Goal: Task Accomplishment & Management: Manage account settings

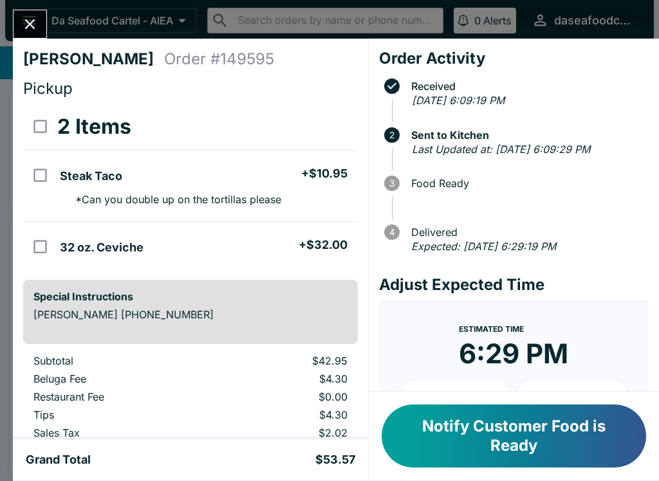
click at [28, 17] on icon "Close" at bounding box center [29, 23] width 17 height 17
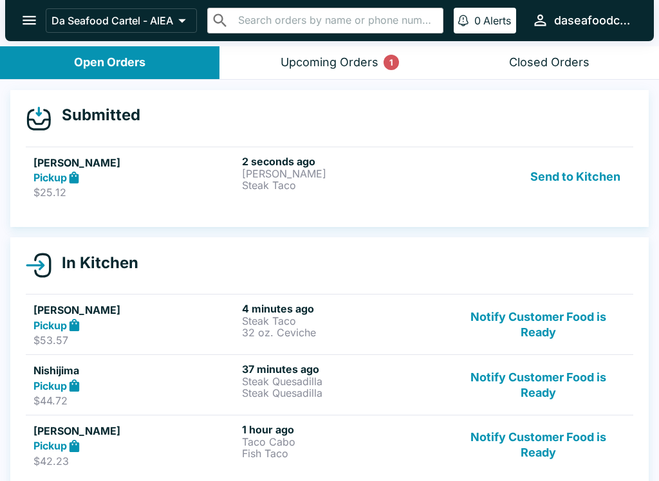
click at [122, 165] on h5 "[PERSON_NAME]" at bounding box center [134, 162] width 203 height 15
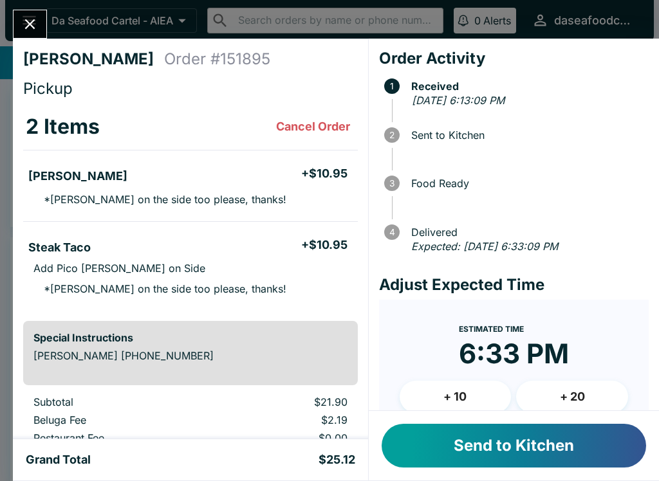
click at [549, 450] on button "Send to Kitchen" at bounding box center [513, 446] width 264 height 44
click at [75, 249] on h5 "Steak Taco" at bounding box center [59, 247] width 62 height 15
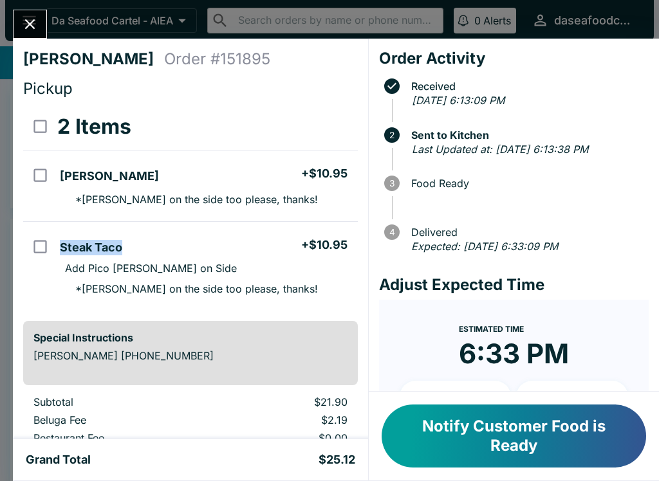
click at [26, 15] on button "Close" at bounding box center [30, 24] width 33 height 28
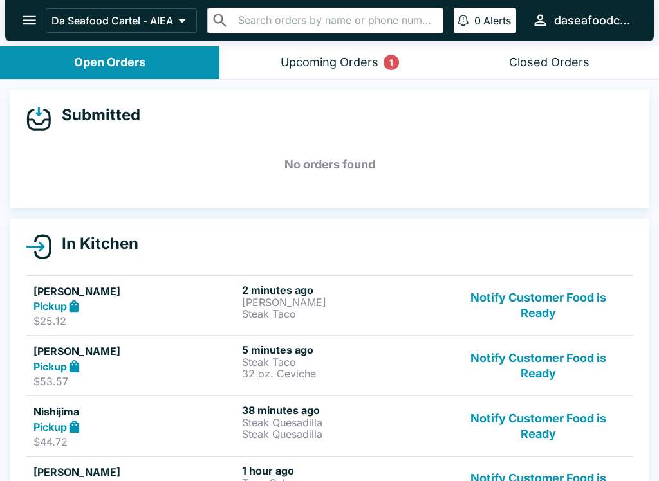
click at [289, 47] on button "Upcoming Orders 1" at bounding box center [328, 62] width 219 height 33
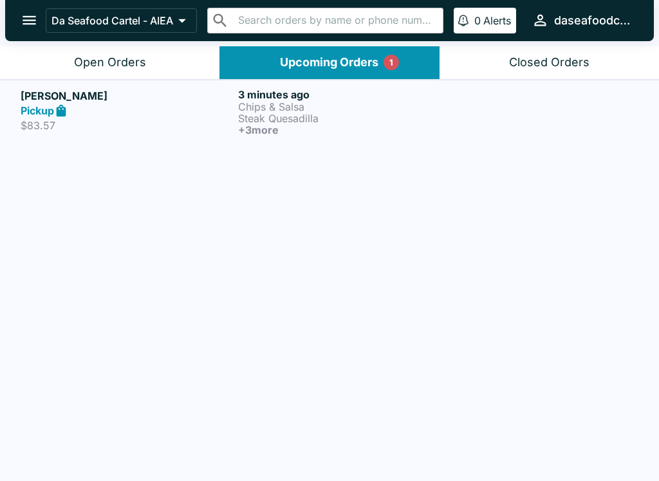
click at [239, 105] on p "Chips & Salsa" at bounding box center [344, 107] width 212 height 12
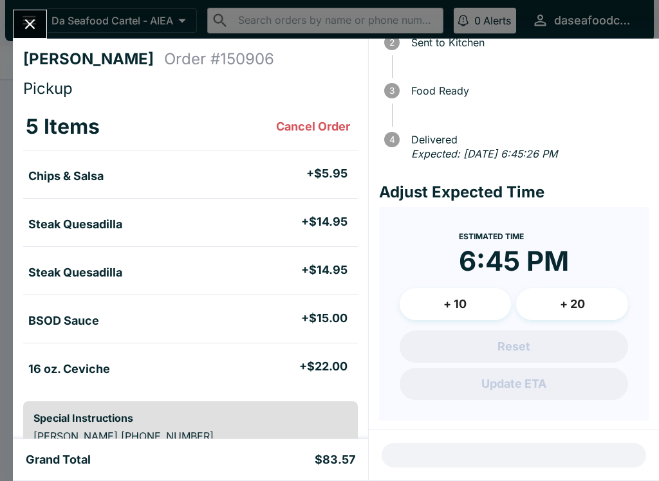
scroll to position [92, 0]
click at [34, 27] on icon "Close" at bounding box center [29, 23] width 17 height 17
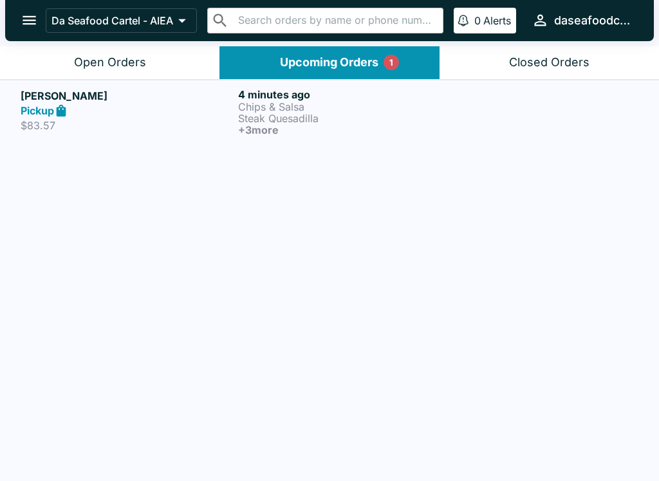
click at [75, 63] on div "Open Orders" at bounding box center [110, 62] width 72 height 15
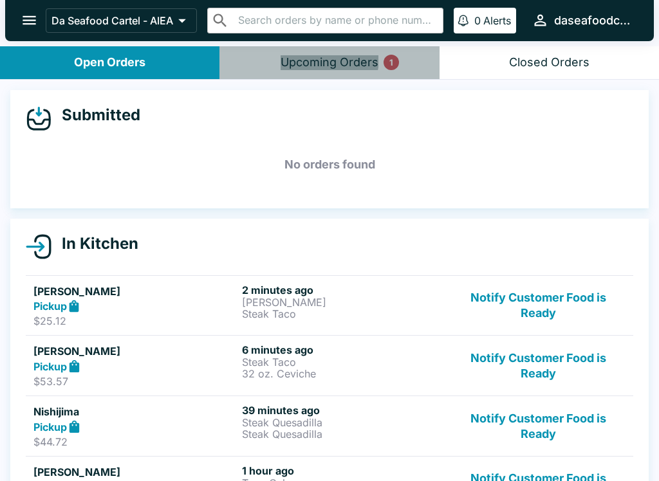
click at [291, 52] on button "Upcoming Orders 1" at bounding box center [328, 62] width 219 height 33
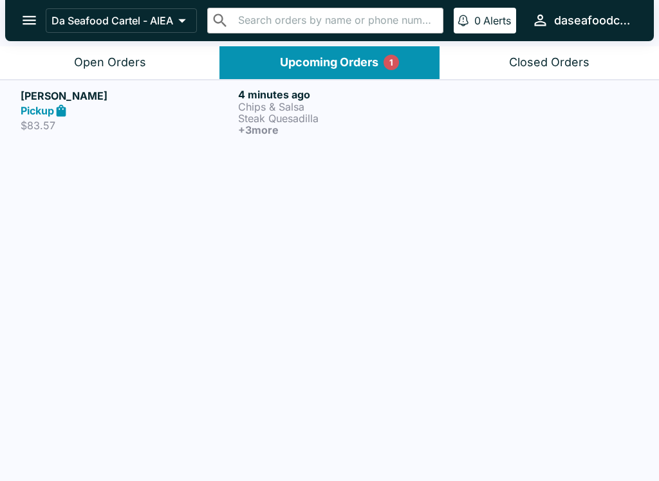
click at [279, 104] on p "Chips & Salsa" at bounding box center [344, 107] width 212 height 12
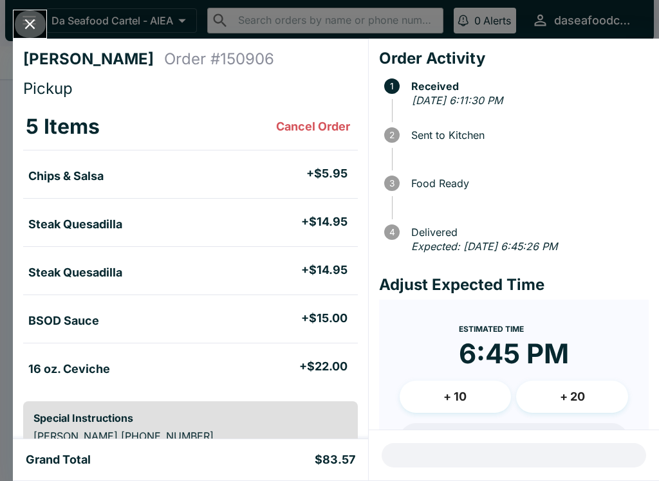
click at [30, 30] on icon "Close" at bounding box center [29, 23] width 17 height 17
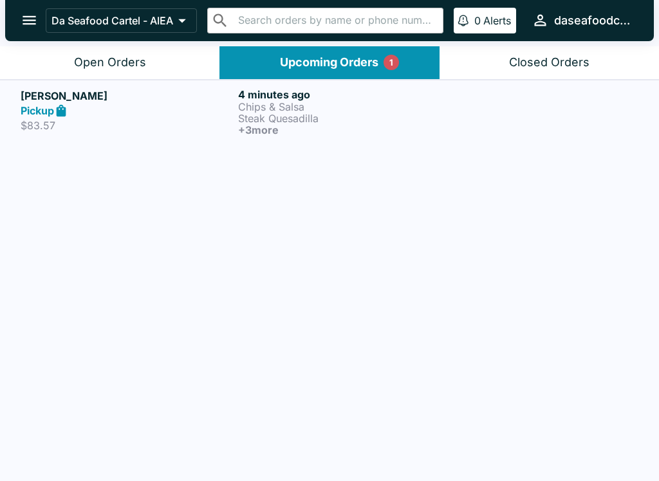
click at [89, 31] on button "Da Seafood Cartel - AIEA" at bounding box center [121, 20] width 151 height 24
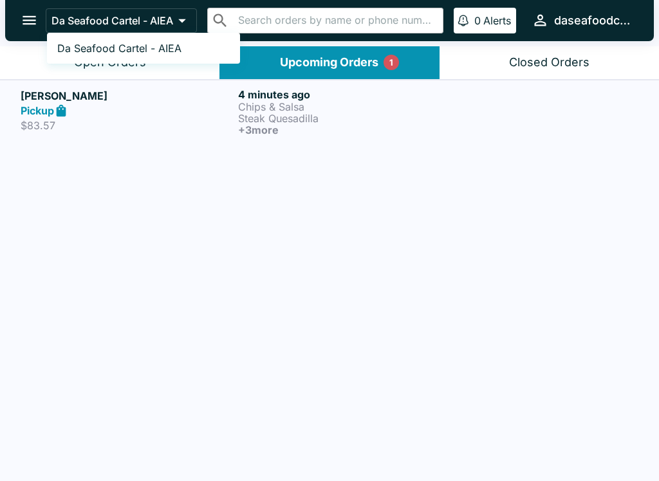
click at [121, 75] on div at bounding box center [329, 240] width 659 height 481
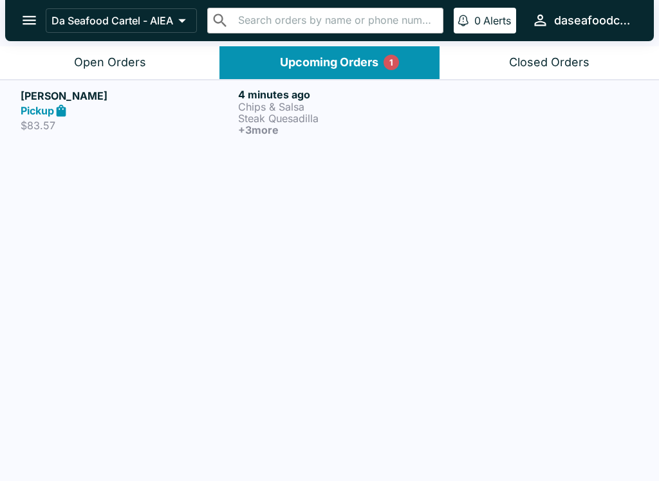
click at [118, 69] on button "Open Orders" at bounding box center [109, 62] width 219 height 33
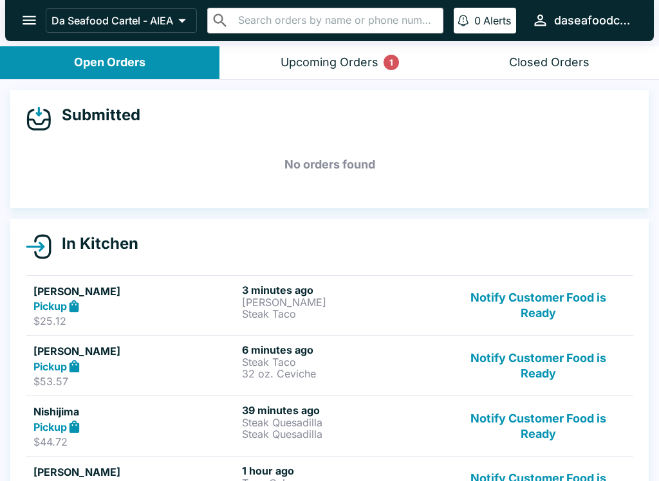
click at [534, 371] on button "Notify Customer Food is Ready" at bounding box center [538, 366] width 174 height 44
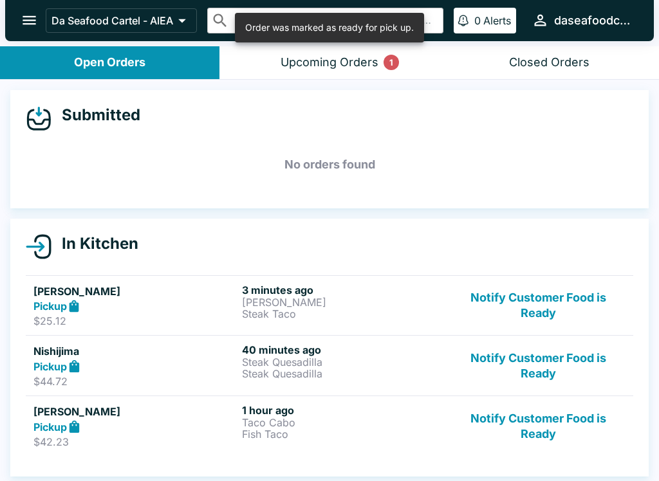
click at [549, 367] on button "Notify Customer Food is Ready" at bounding box center [538, 366] width 174 height 44
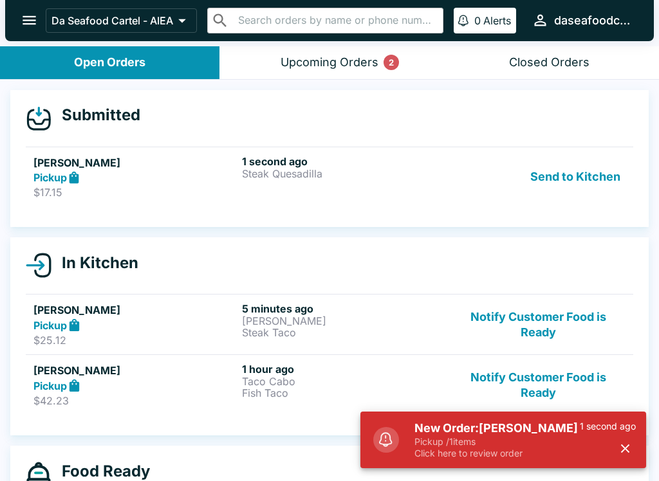
click at [393, 178] on p "Steak Quesadilla" at bounding box center [343, 174] width 203 height 12
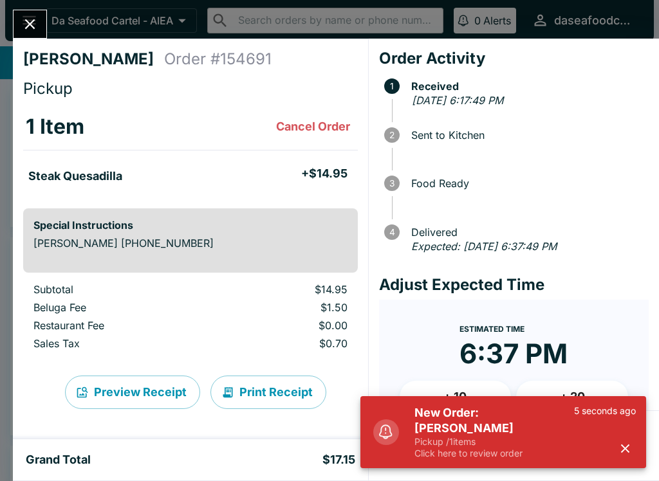
click at [616, 450] on button "button" at bounding box center [624, 448] width 21 height 21
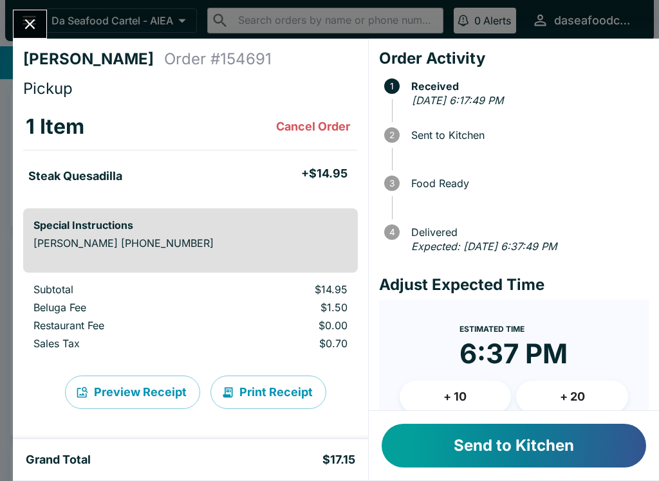
click at [592, 432] on button "Send to Kitchen" at bounding box center [513, 446] width 264 height 44
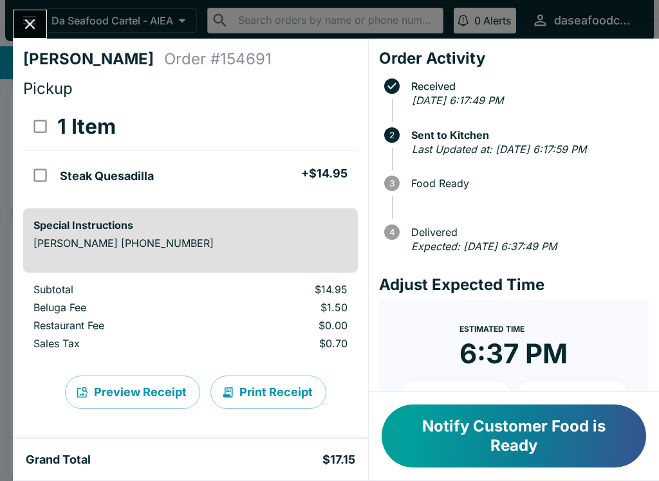
click at [34, 30] on icon "Close" at bounding box center [29, 23] width 17 height 17
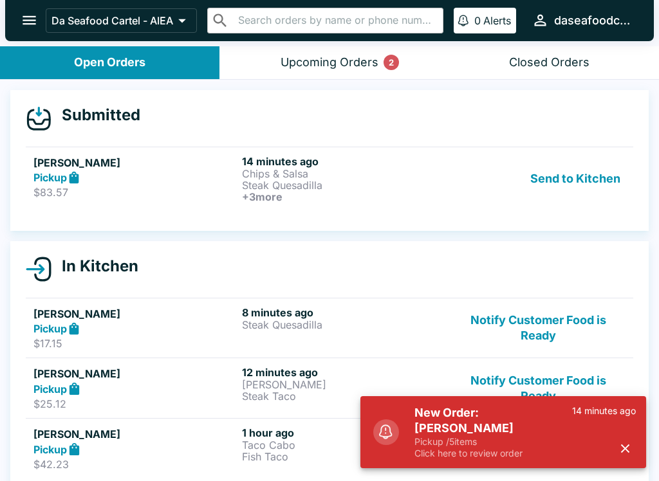
click at [623, 457] on button "button" at bounding box center [624, 448] width 21 height 21
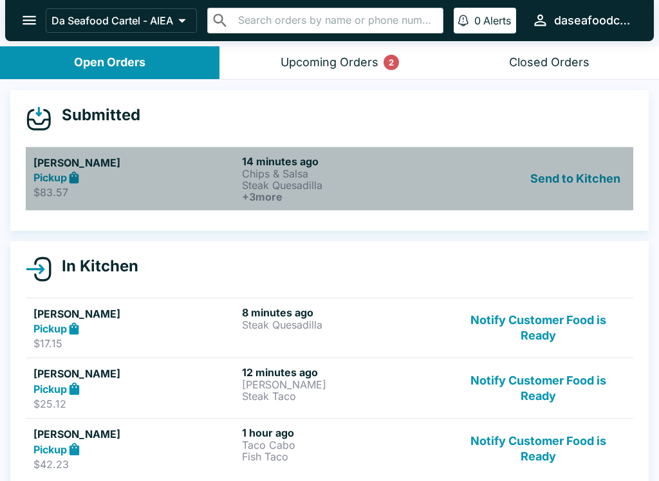
click at [398, 178] on p "Chips & Salsa" at bounding box center [343, 174] width 203 height 12
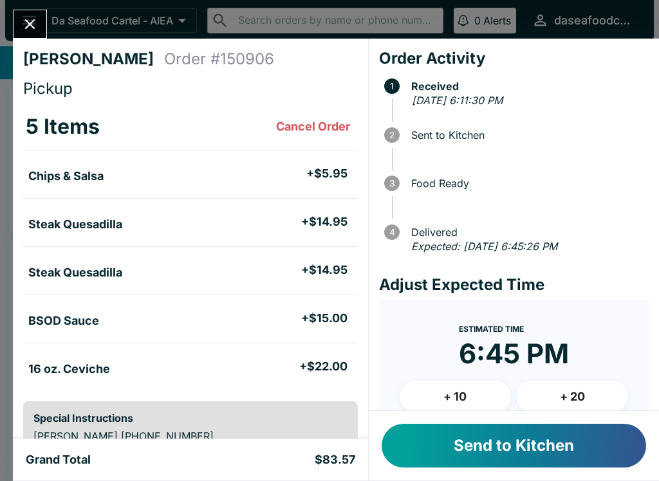
click at [536, 466] on button "Send to Kitchen" at bounding box center [513, 446] width 264 height 44
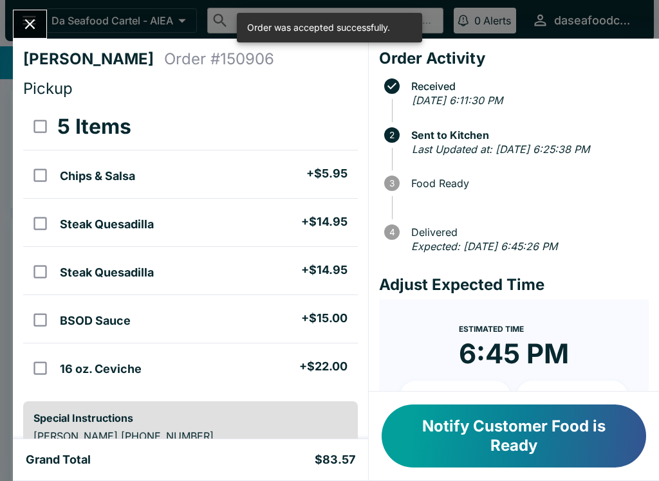
click at [7, 26] on div "[PERSON_NAME] Order # 150906 Pickup 5 Items Chips & Salsa + $5.95 Steak Quesadi…" at bounding box center [329, 240] width 659 height 481
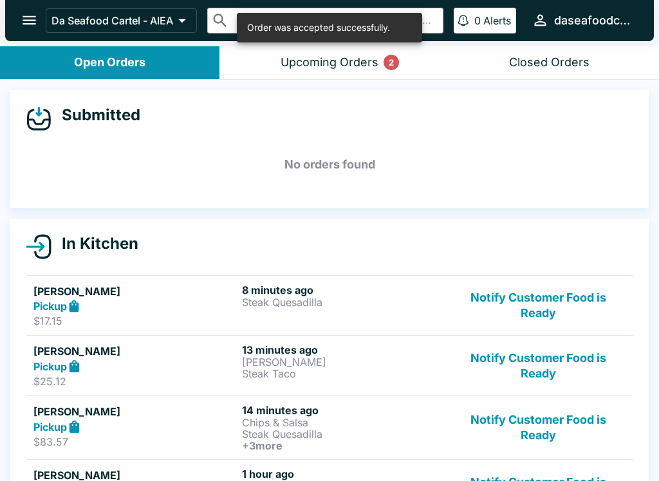
click at [37, 26] on icon "open drawer" at bounding box center [29, 20] width 17 height 17
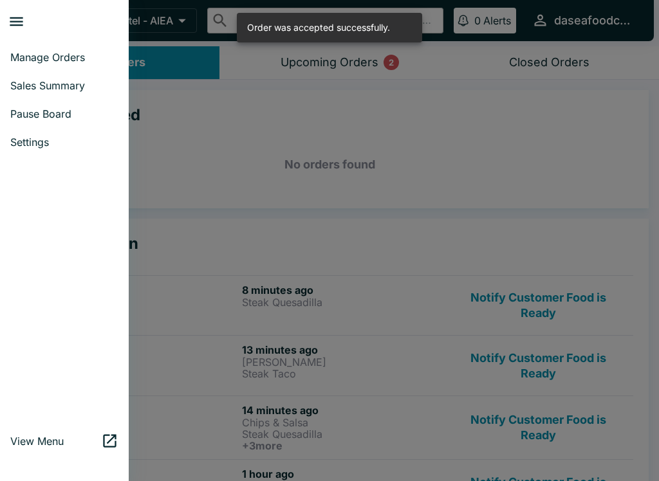
click at [251, 95] on div at bounding box center [329, 240] width 659 height 481
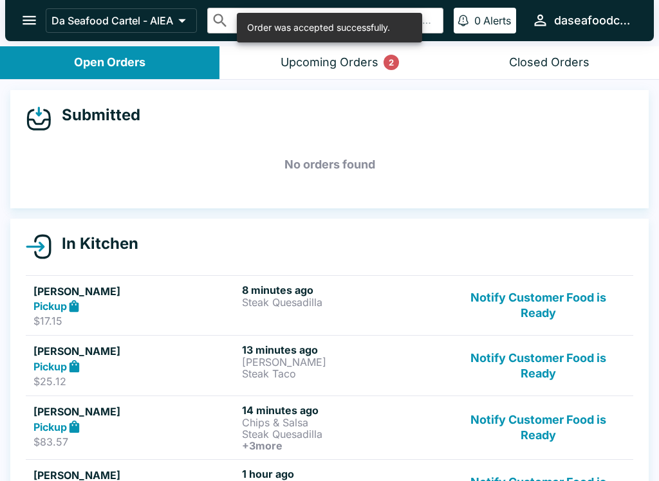
click at [357, 58] on div "Upcoming Orders 2" at bounding box center [329, 62] width 98 height 15
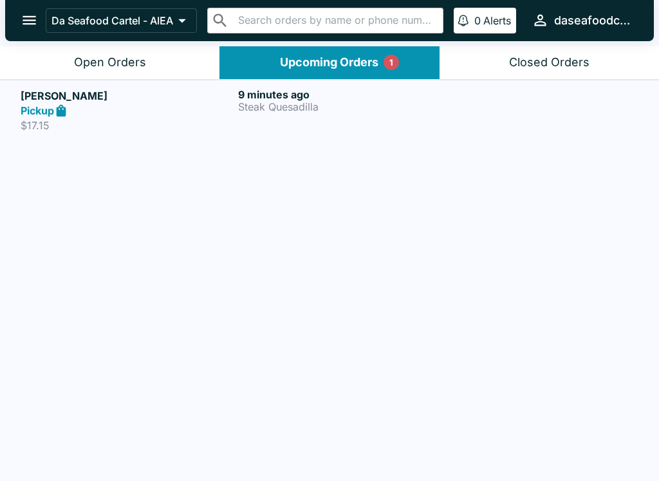
click at [469, 111] on div at bounding box center [547, 110] width 182 height 44
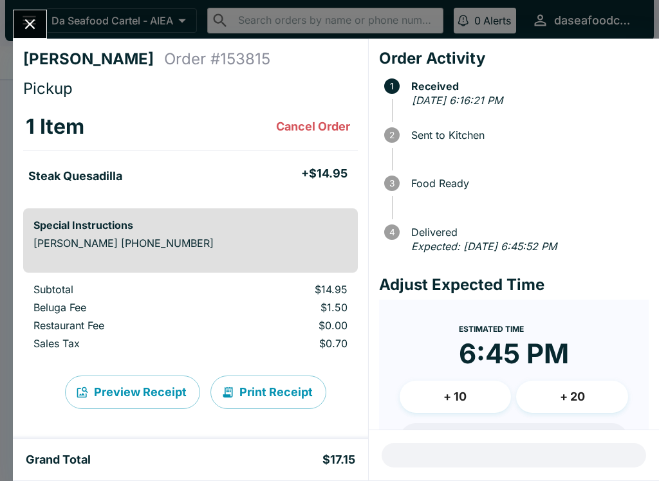
click at [34, 27] on icon "Close" at bounding box center [29, 23] width 17 height 17
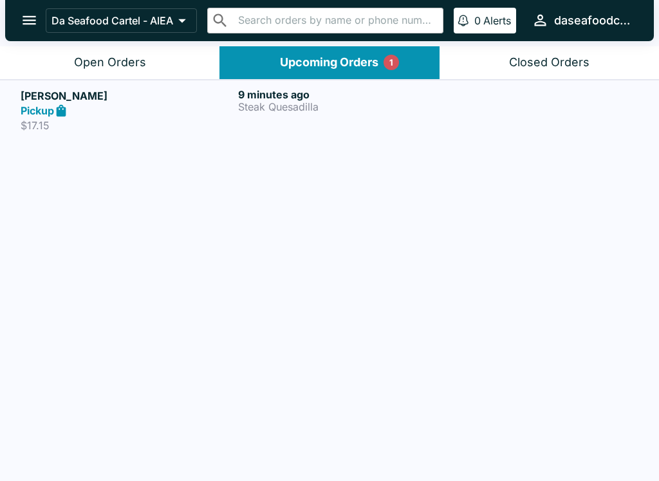
click at [134, 57] on div "Open Orders" at bounding box center [110, 62] width 72 height 15
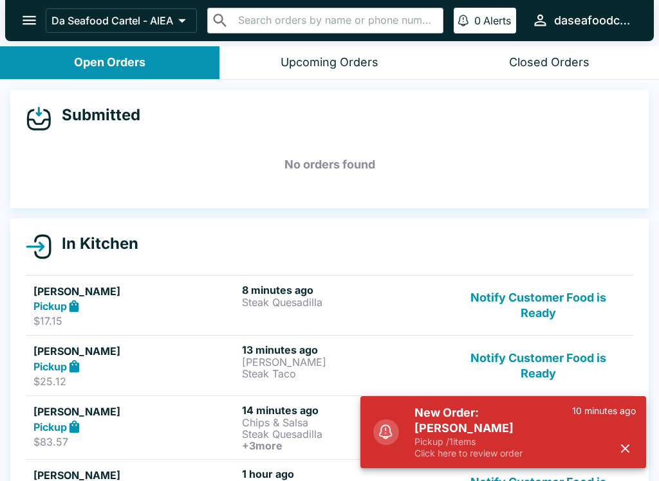
click at [624, 444] on icon "button" at bounding box center [625, 448] width 15 height 15
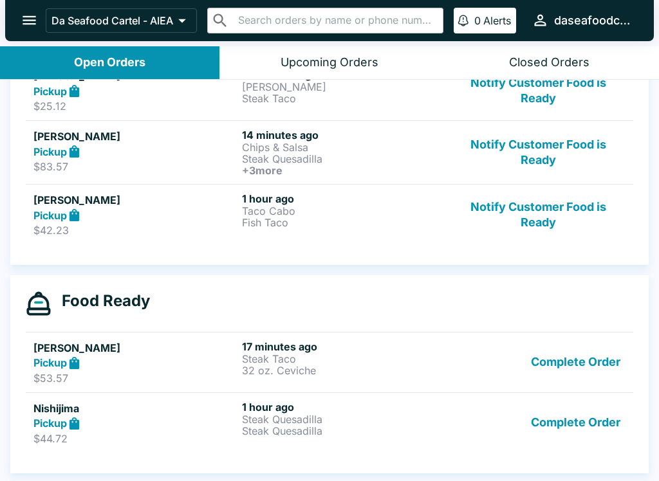
scroll to position [275, 0]
click at [609, 347] on button "Complete Order" at bounding box center [576, 362] width 100 height 44
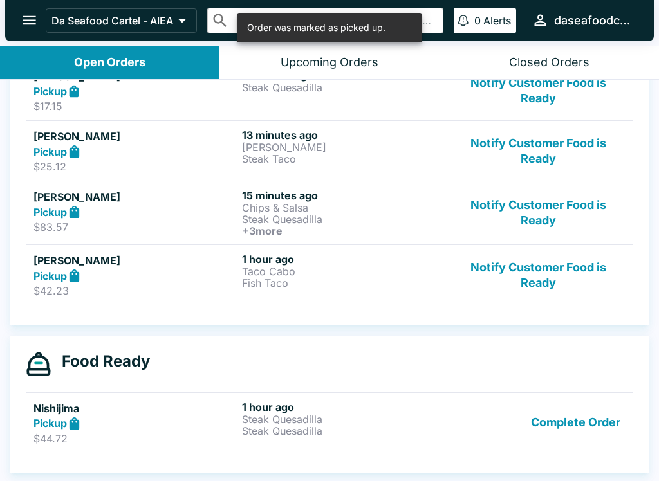
scroll to position [215, 0]
click at [589, 427] on button "Complete Order" at bounding box center [576, 423] width 100 height 44
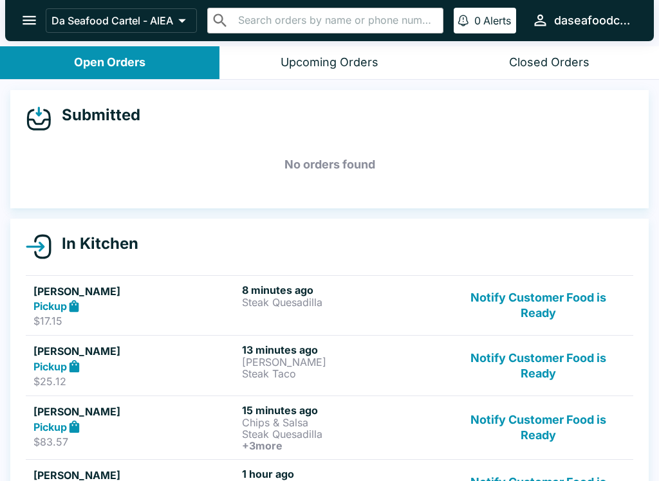
scroll to position [-1, 0]
click at [356, 59] on div "Upcoming Orders" at bounding box center [329, 62] width 98 height 15
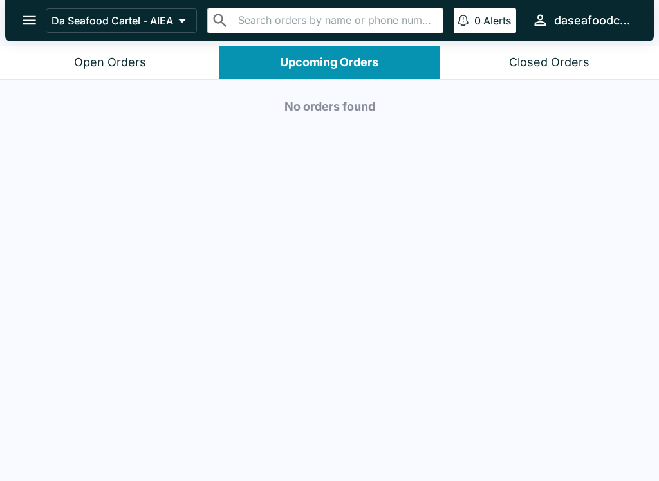
click at [171, 68] on button "Open Orders" at bounding box center [109, 62] width 219 height 33
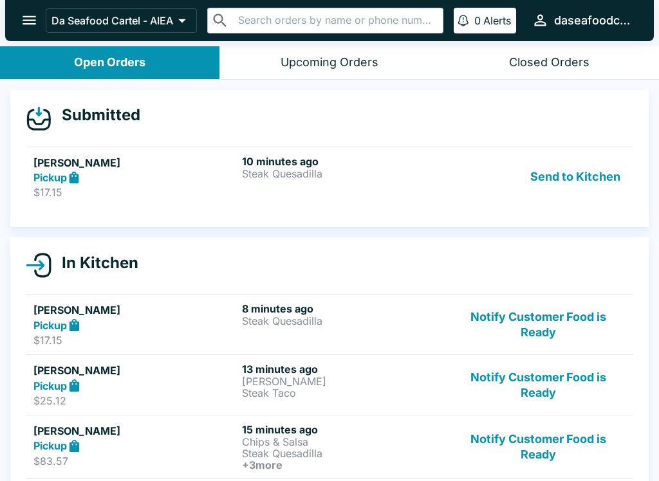
click at [421, 186] on div "10 minutes ago Steak Quesadilla" at bounding box center [343, 177] width 203 height 44
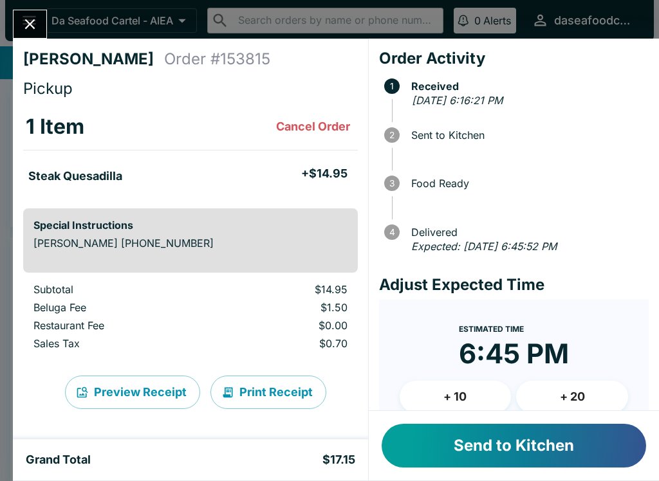
click at [31, 11] on button "Close" at bounding box center [30, 24] width 33 height 28
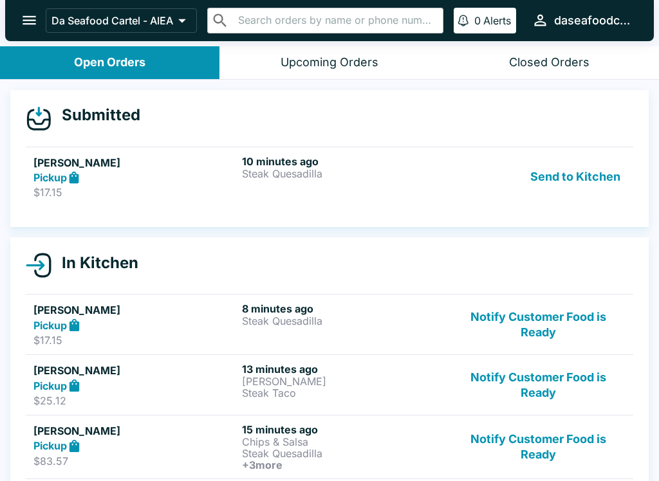
click at [464, 183] on div "Send to Kitchen" at bounding box center [538, 177] width 174 height 44
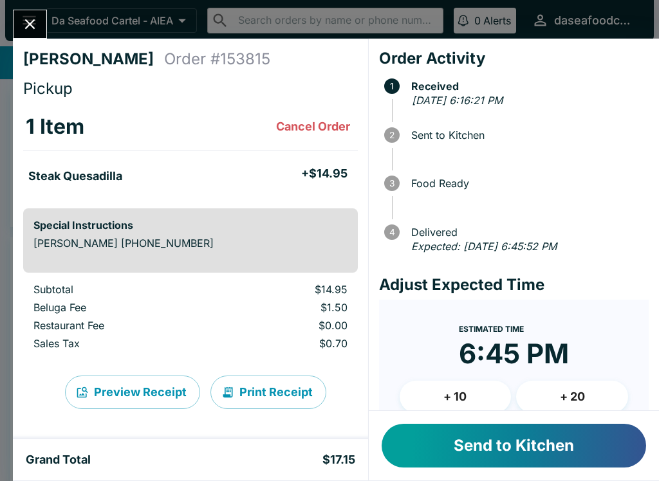
click at [578, 453] on button "Send to Kitchen" at bounding box center [513, 446] width 264 height 44
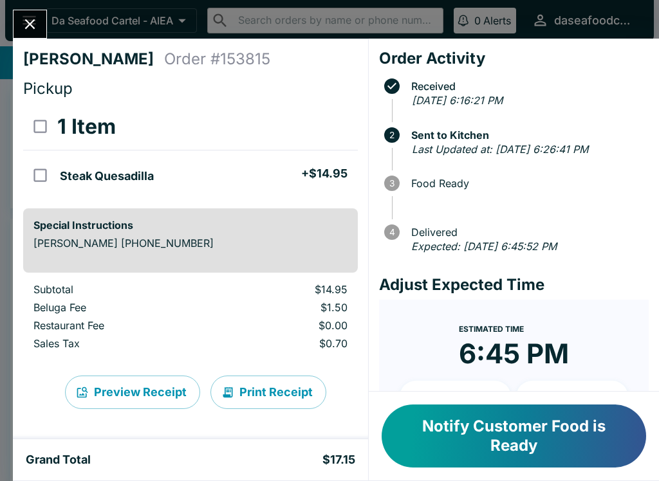
click at [28, 15] on icon "Close" at bounding box center [29, 23] width 17 height 17
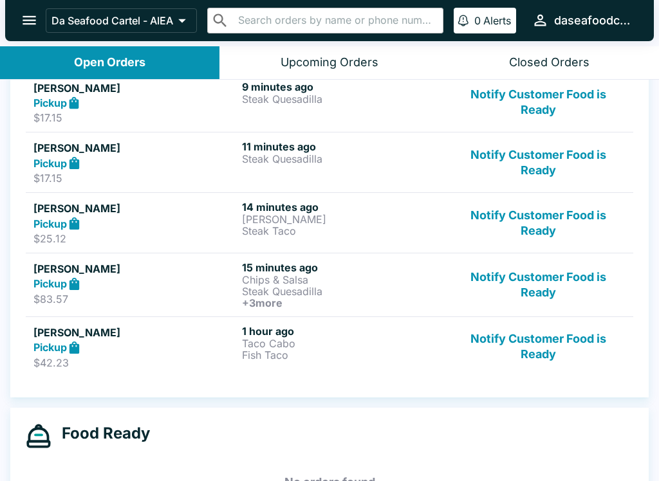
scroll to position [209, 0]
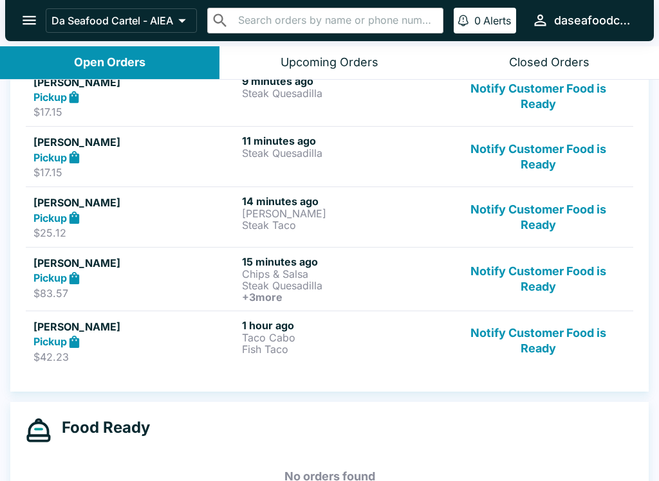
click at [546, 345] on button "Notify Customer Food is Ready" at bounding box center [538, 341] width 174 height 44
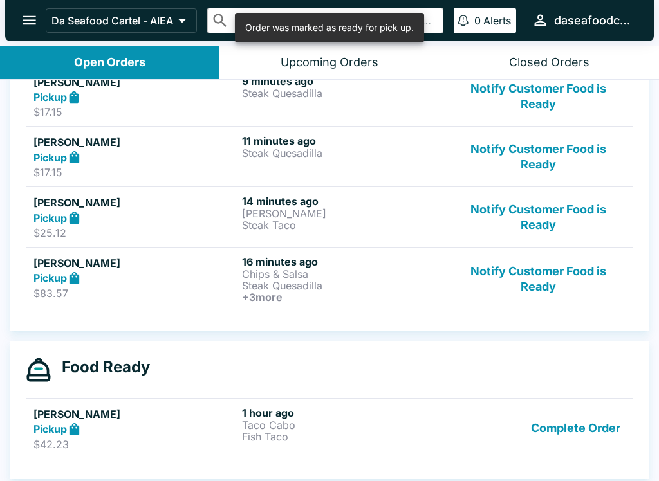
click at [566, 288] on button "Notify Customer Food is Ready" at bounding box center [538, 279] width 174 height 48
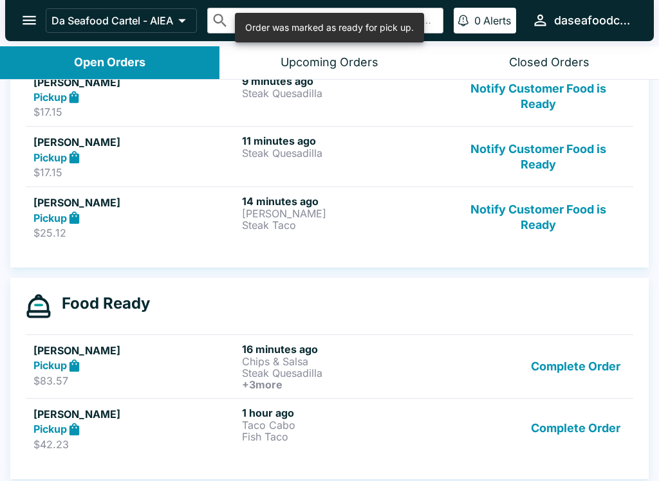
click at [563, 222] on button "Notify Customer Food is Ready" at bounding box center [538, 217] width 174 height 44
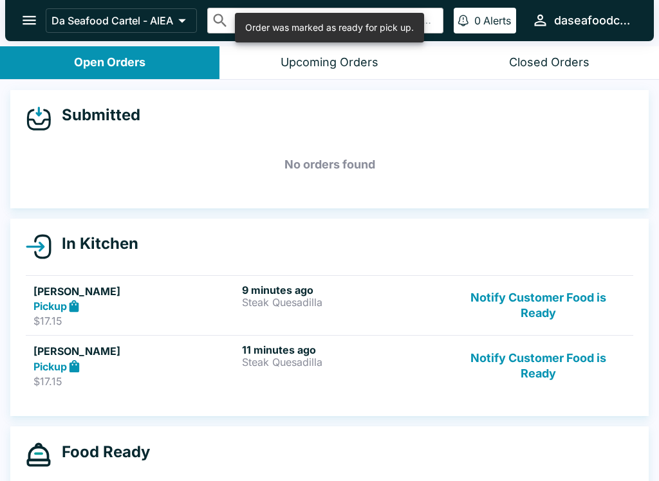
scroll to position [0, 0]
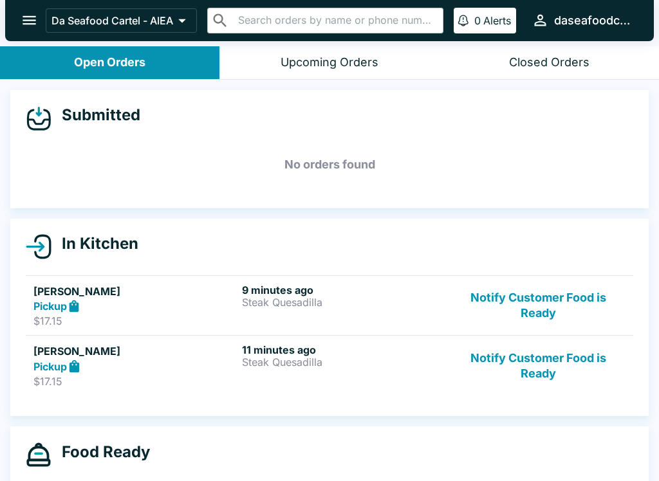
click at [18, 27] on button "open drawer" at bounding box center [29, 20] width 33 height 33
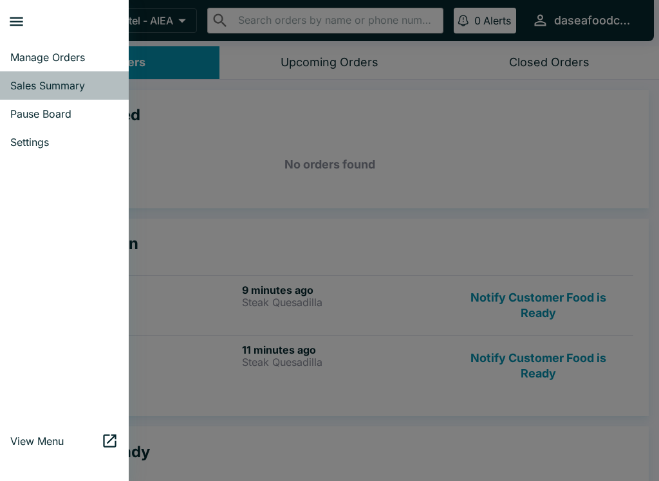
click at [33, 81] on span "Sales Summary" at bounding box center [64, 85] width 108 height 13
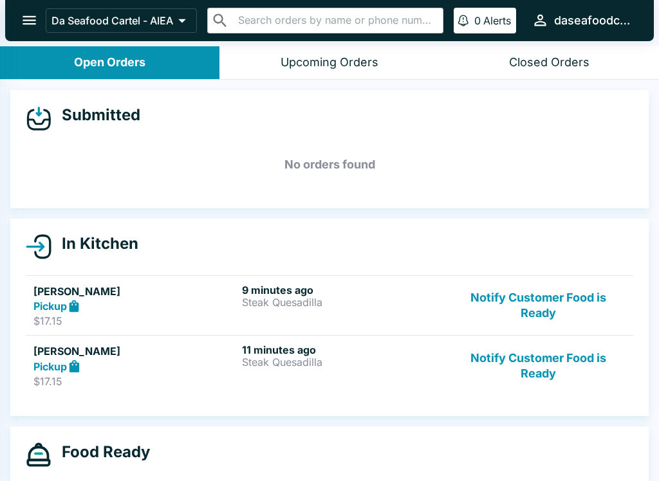
select select "03:00"
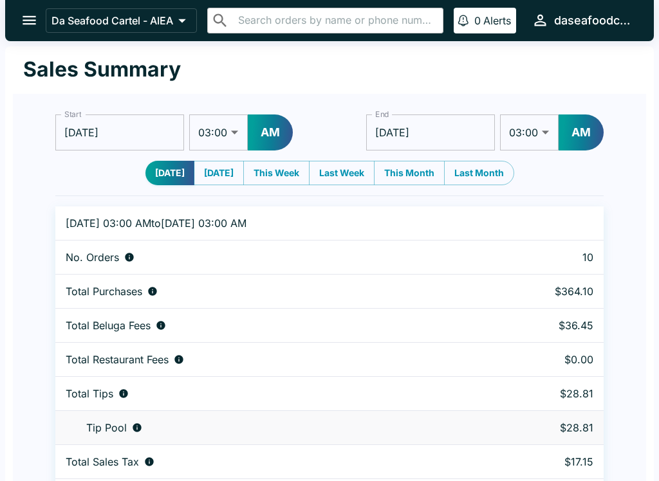
click at [24, 30] on button "open drawer" at bounding box center [29, 20] width 33 height 33
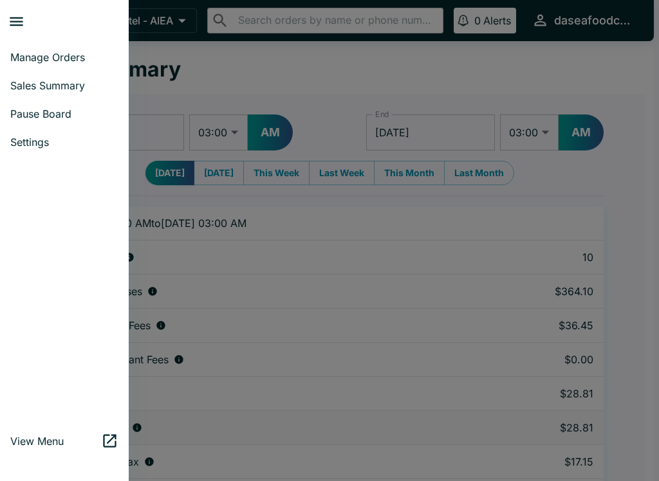
click at [41, 57] on span "Manage Orders" at bounding box center [64, 57] width 108 height 13
